Goal: Find specific page/section: Find specific page/section

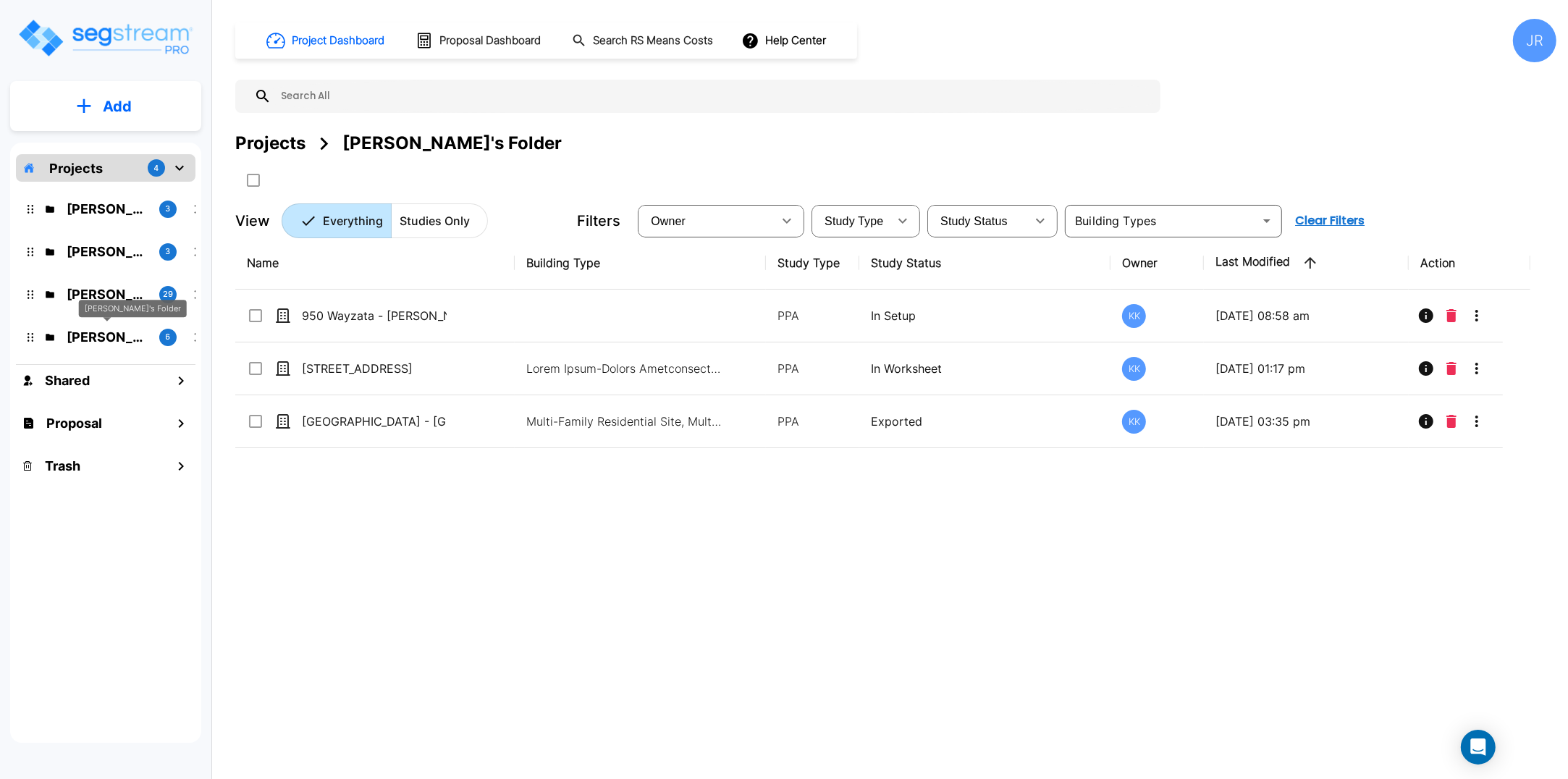
click at [104, 333] on p "[PERSON_NAME]'s Folder" at bounding box center [107, 337] width 81 height 20
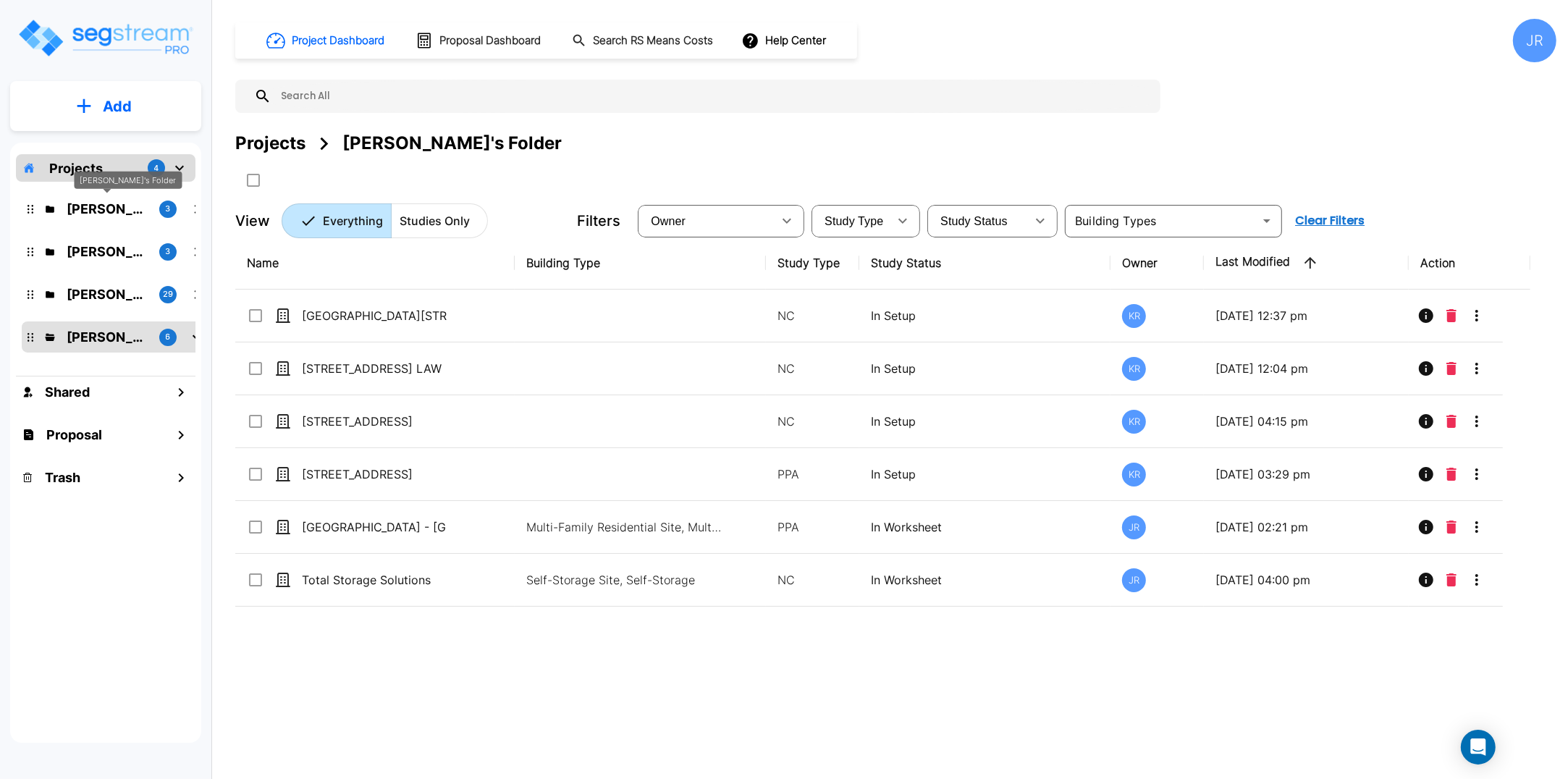
click at [124, 198] on div "[PERSON_NAME]'s Folder" at bounding box center [128, 185] width 108 height 28
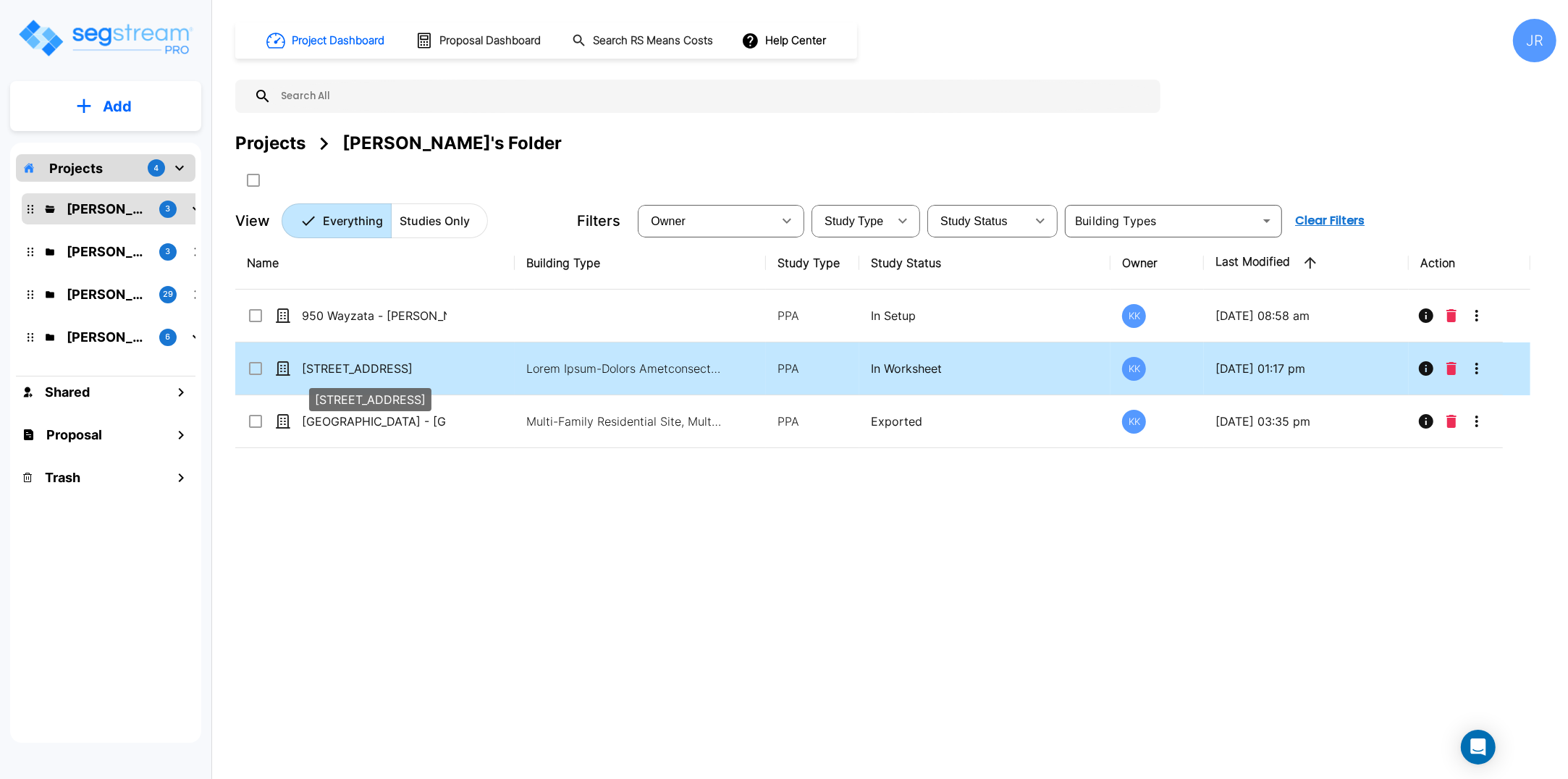
click at [389, 374] on p "[STREET_ADDRESS]" at bounding box center [374, 368] width 145 height 17
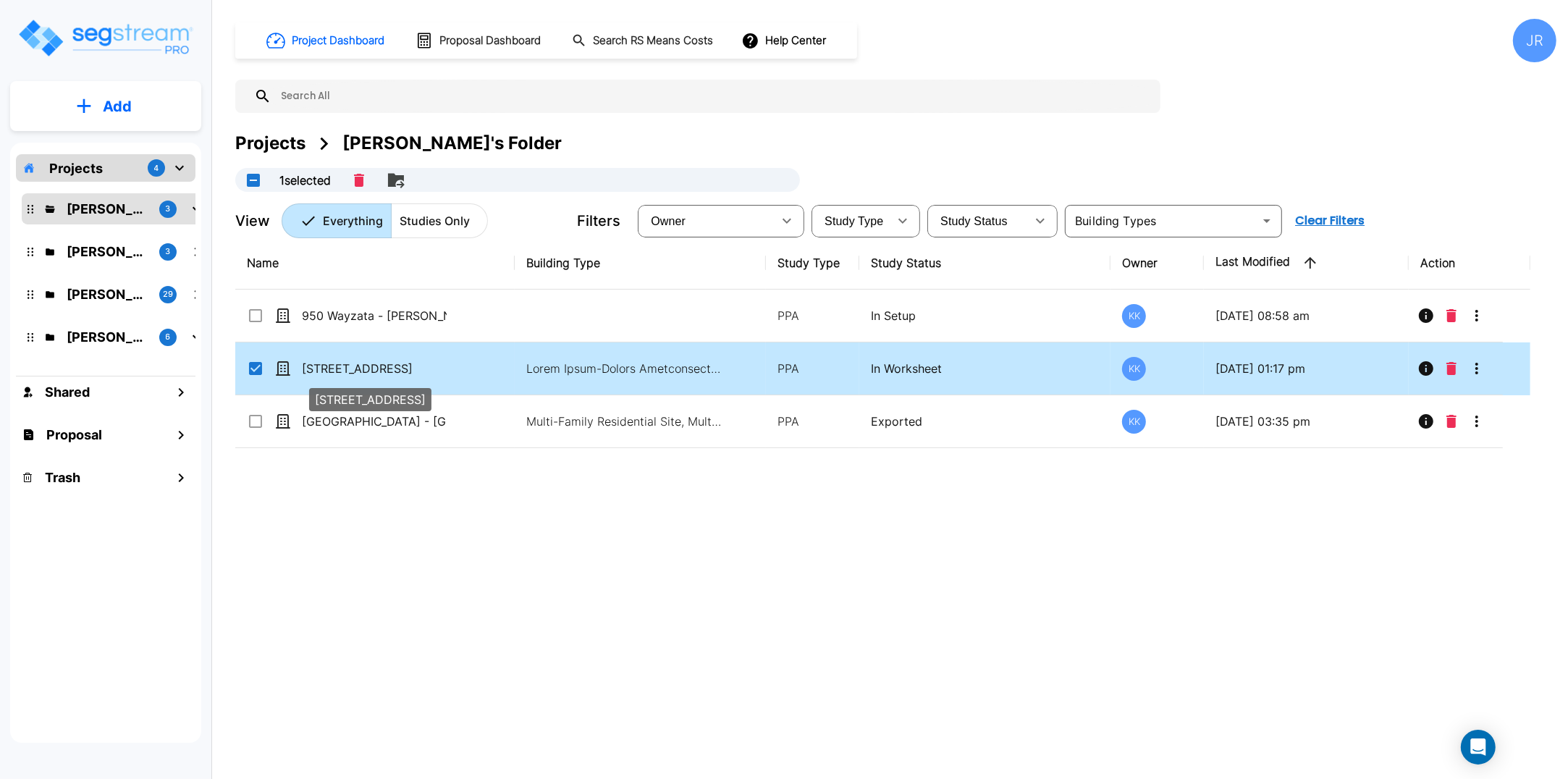
click at [389, 374] on p "[STREET_ADDRESS]" at bounding box center [374, 368] width 145 height 17
checkbox input "false"
click at [389, 374] on p "[STREET_ADDRESS]" at bounding box center [374, 368] width 145 height 17
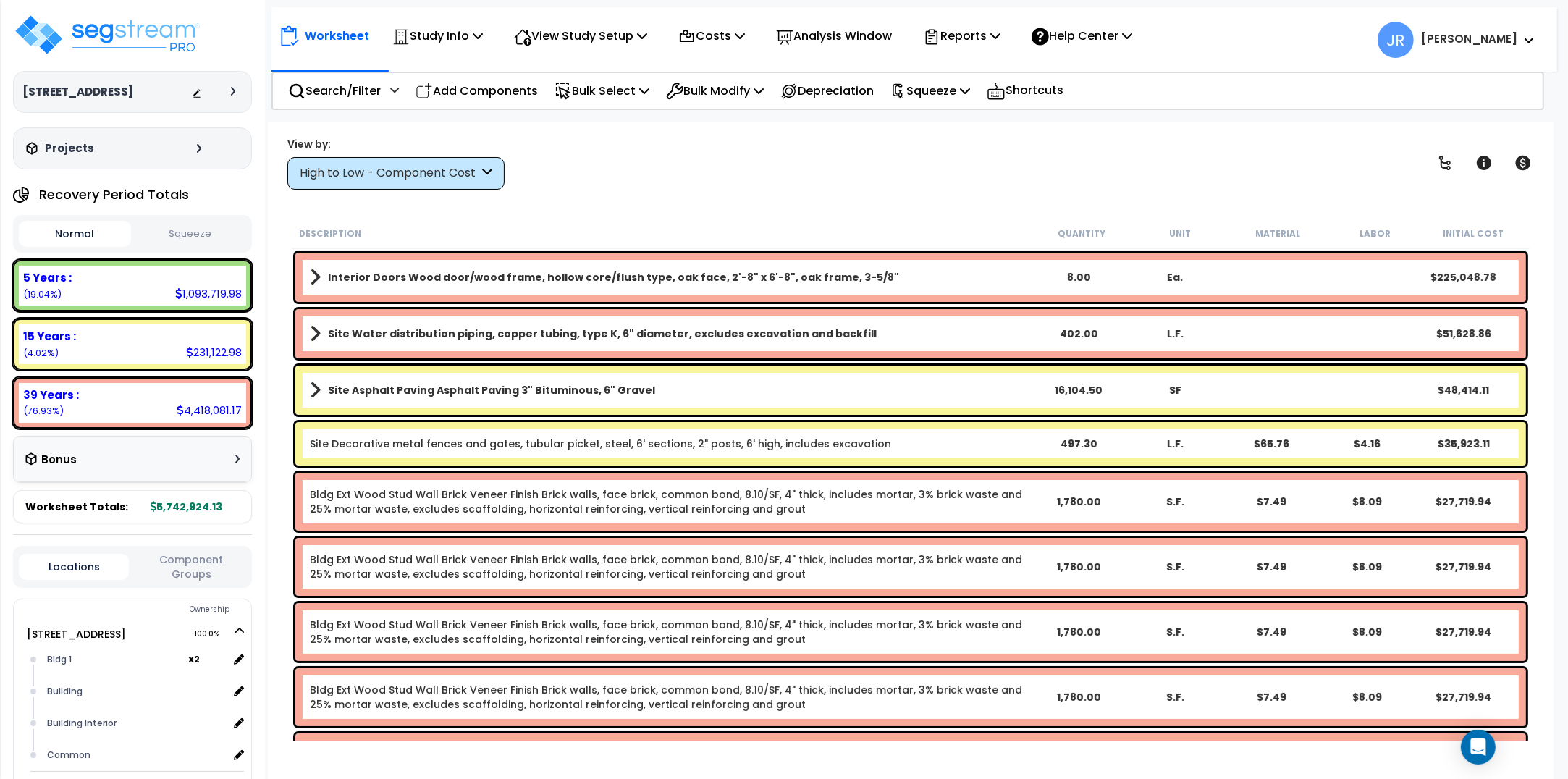
drag, startPoint x: 0, startPoint y: 0, endPoint x: 494, endPoint y: 176, distance: 524.4
click at [494, 176] on div "High to Low - Component Cost" at bounding box center [396, 173] width 217 height 33
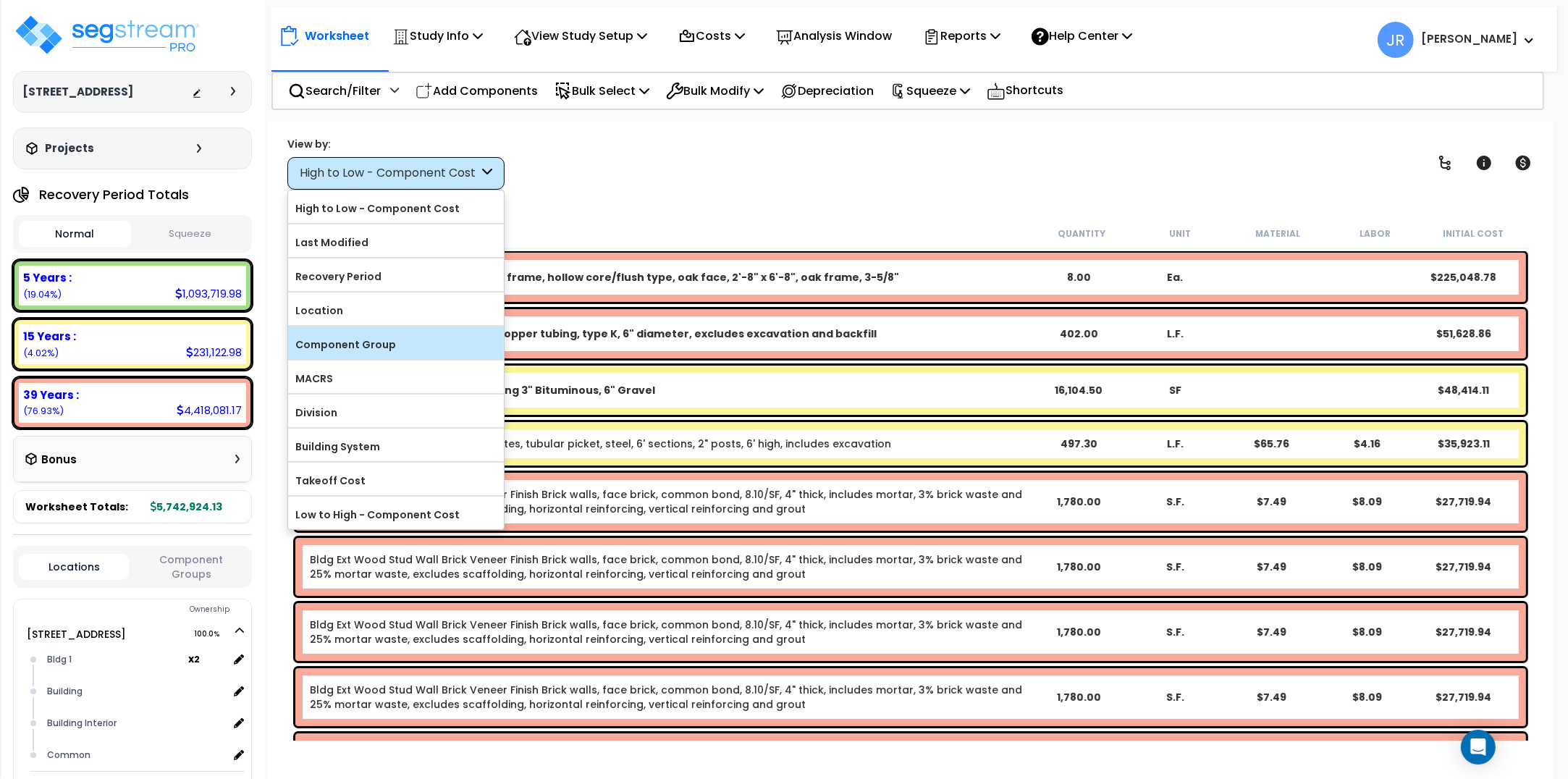
click at [381, 341] on label "Component Group" at bounding box center [396, 345] width 216 height 22
click at [0, 0] on input "Component Group" at bounding box center [0, 0] width 0 height 0
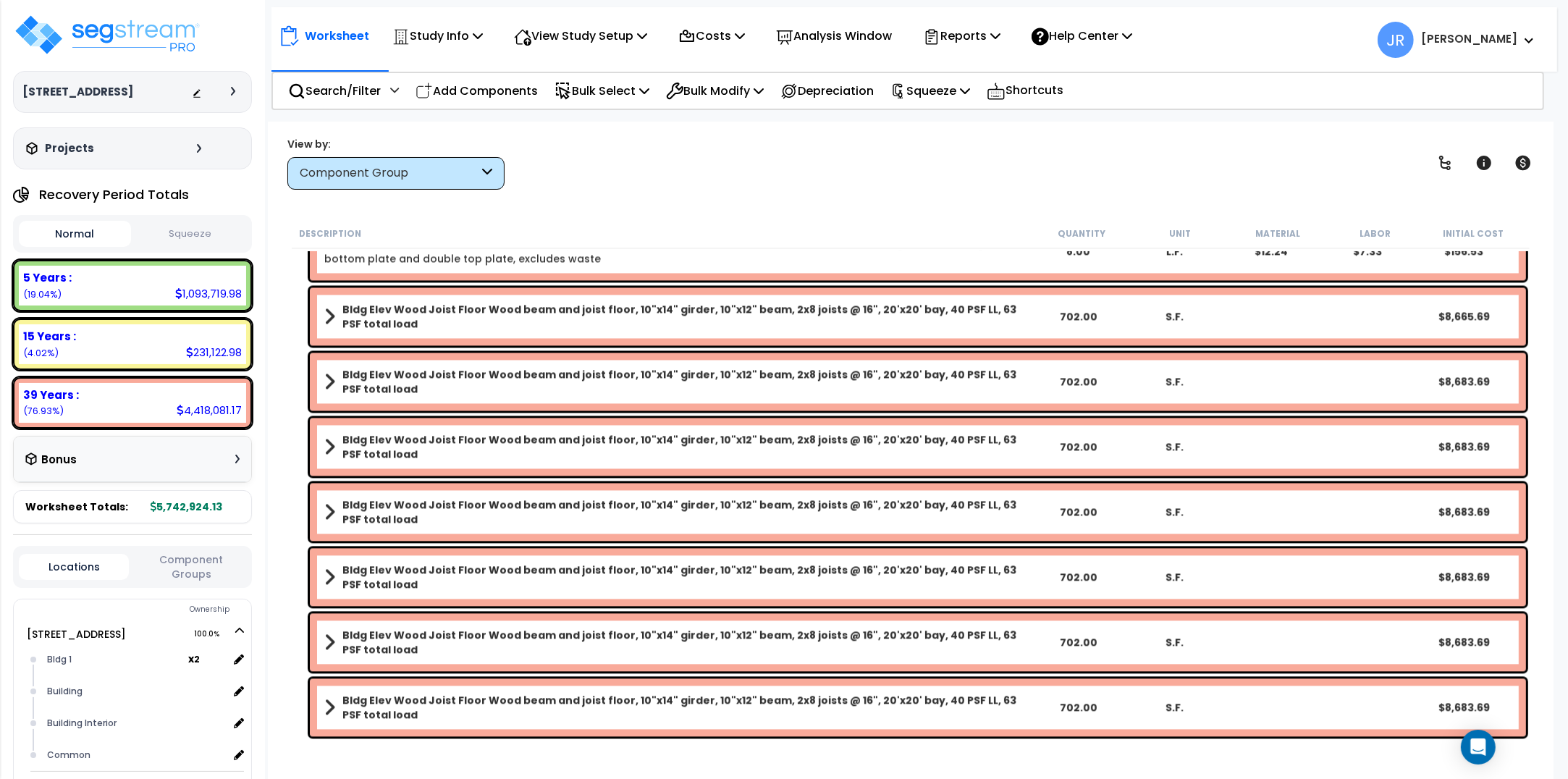
scroll to position [3711, 0]
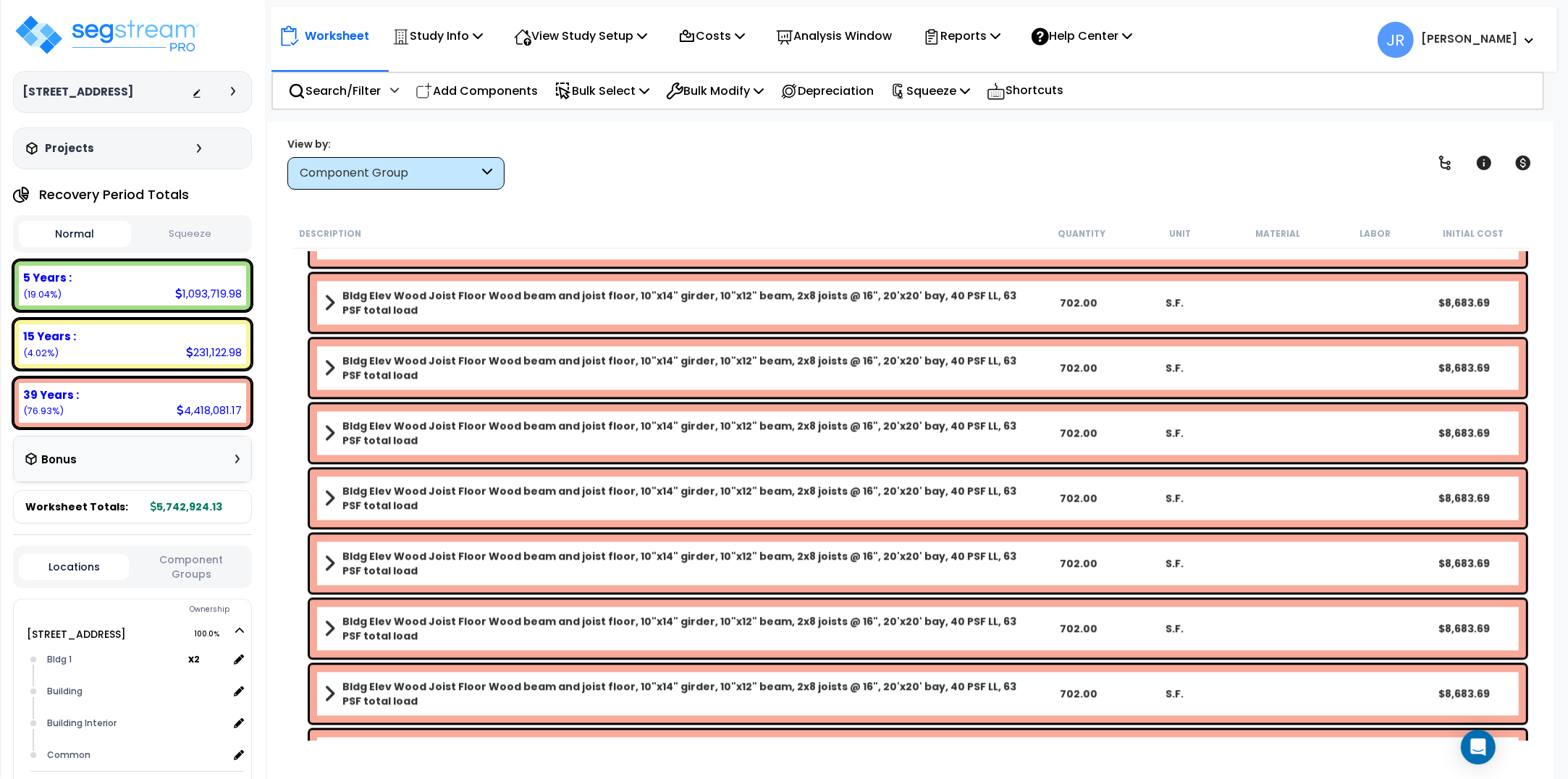
click at [383, 304] on b "Bldg Elev Wood Joist Floor Wood beam and joist floor, 10"x14" girder, 10"x12" b…" at bounding box center [686, 302] width 687 height 29
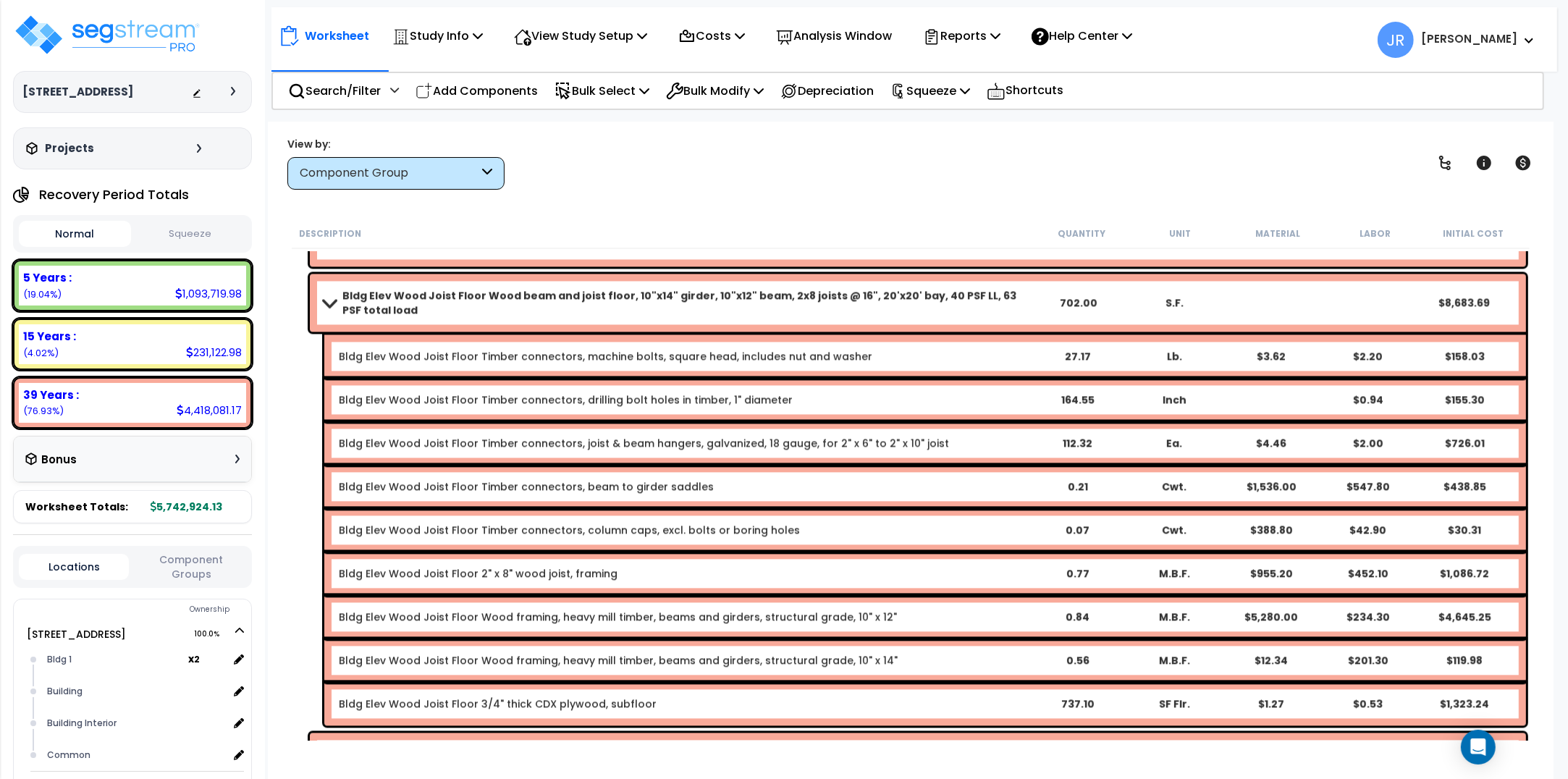
click at [334, 302] on span at bounding box center [329, 302] width 20 height 11
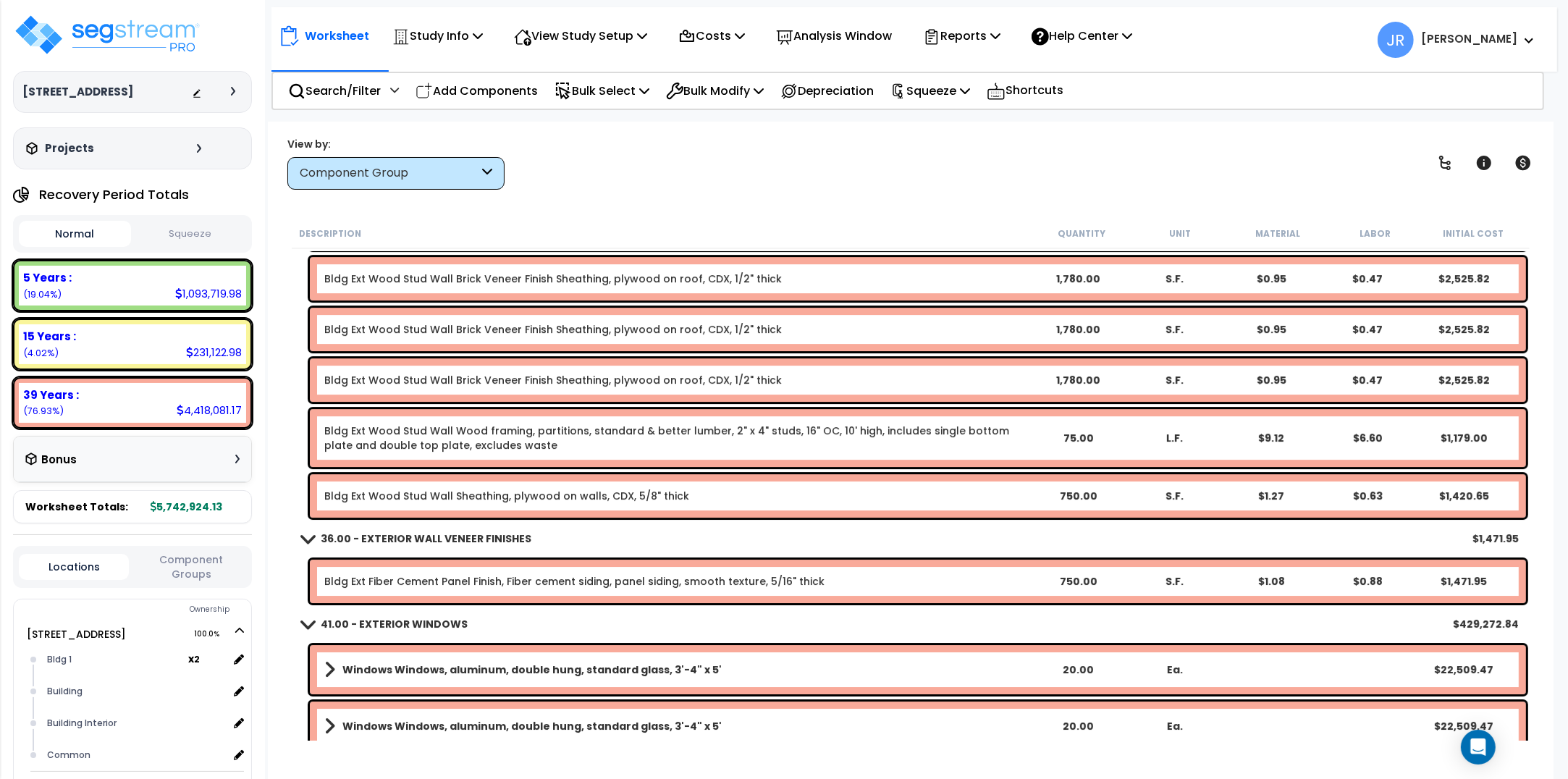
scroll to position [24443, 0]
